Goal: Complete application form

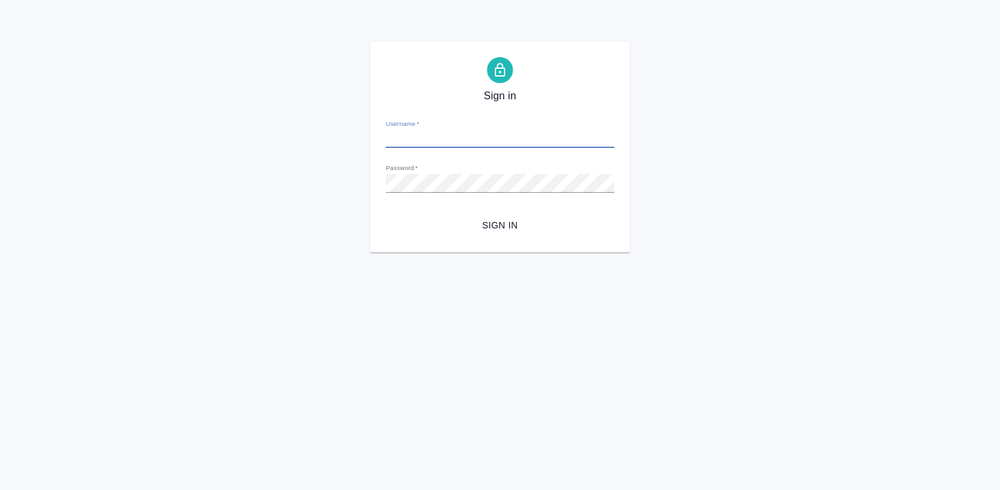
type input "[PERSON_NAME][EMAIL_ADDRESS][DOMAIN_NAME]"
click at [492, 223] on span "Sign in" at bounding box center [500, 225] width 208 height 16
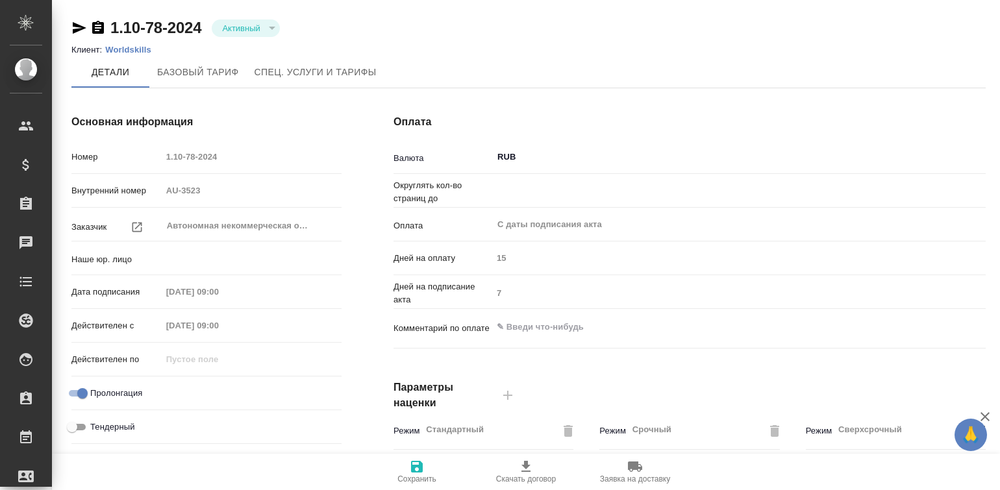
type input "(AU) Общество с ограниченной ответственностью "АЛС""
type input "0.01"
type textarea "x"
type input "Базовый ТП 2025"
type input "Стандартный шаблон - [PHONE_NUMBER] - ВЫБЕРИ МЕНЯ!"
